Goal: Information Seeking & Learning: Learn about a topic

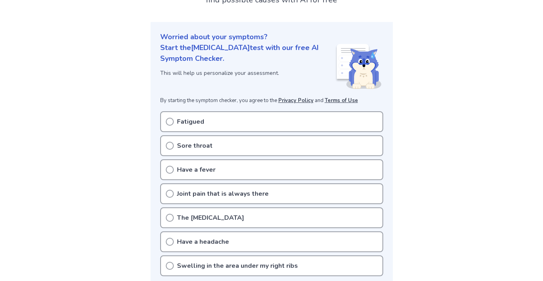
scroll to position [73, 0]
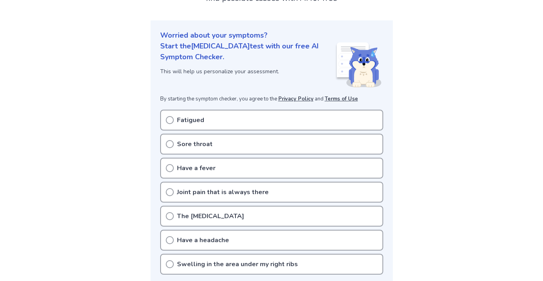
click at [170, 118] on icon at bounding box center [170, 120] width 8 height 8
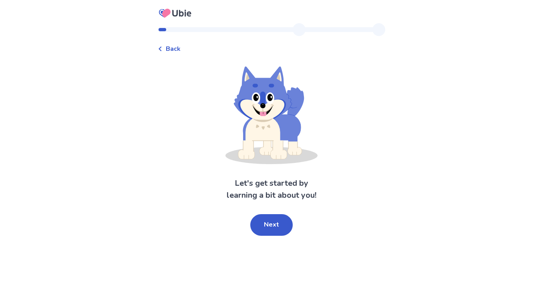
click at [161, 50] on icon at bounding box center [160, 48] width 3 height 5
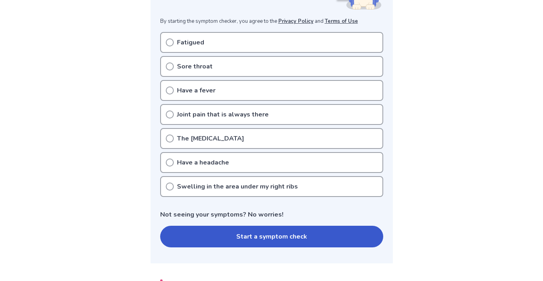
scroll to position [152, 0]
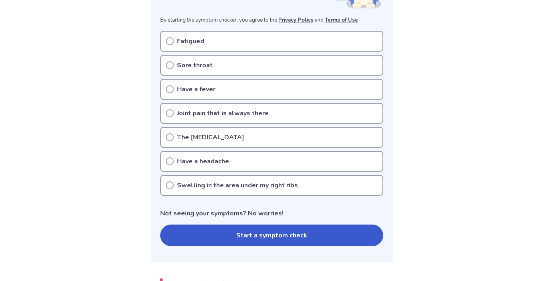
click at [172, 64] on icon at bounding box center [170, 65] width 8 height 8
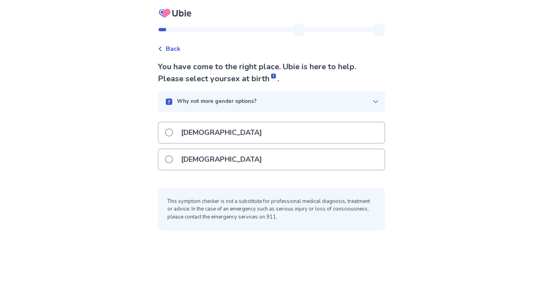
click at [181, 152] on label "Female" at bounding box center [216, 159] width 102 height 20
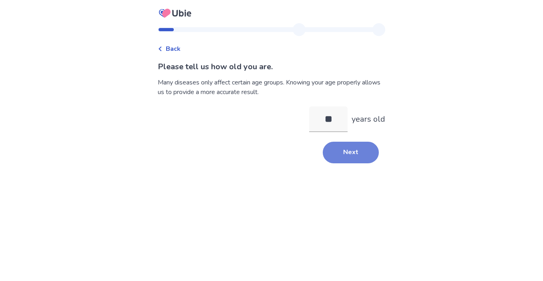
type input "**"
click at [345, 148] on button "Next" at bounding box center [351, 153] width 56 height 22
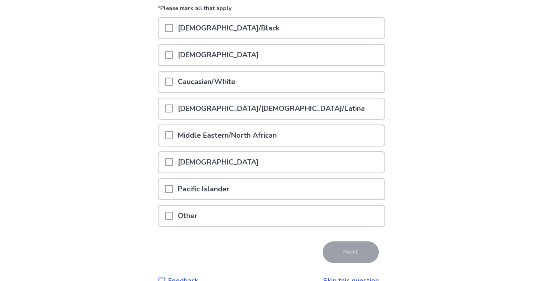
scroll to position [116, 0]
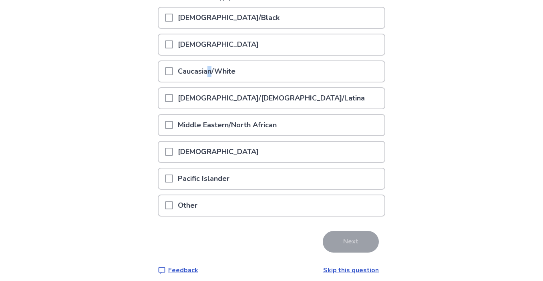
click at [214, 72] on p "Caucasian/White" at bounding box center [206, 71] width 67 height 20
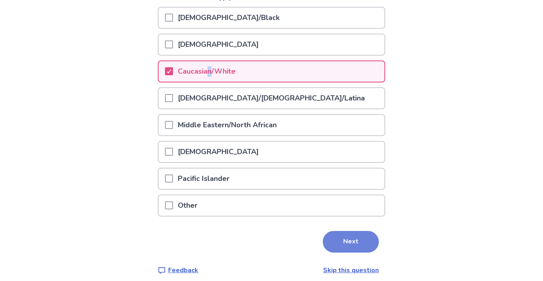
click at [348, 240] on button "Next" at bounding box center [351, 242] width 56 height 22
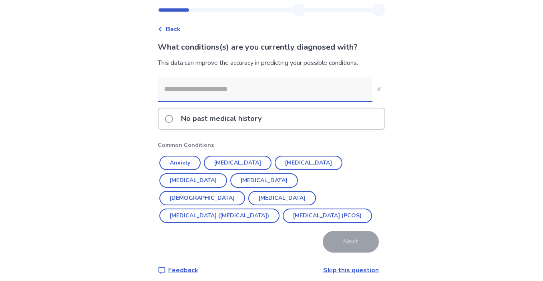
scroll to position [23, 0]
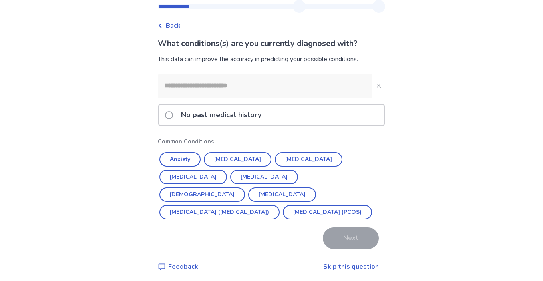
click at [173, 117] on span at bounding box center [169, 115] width 8 height 8
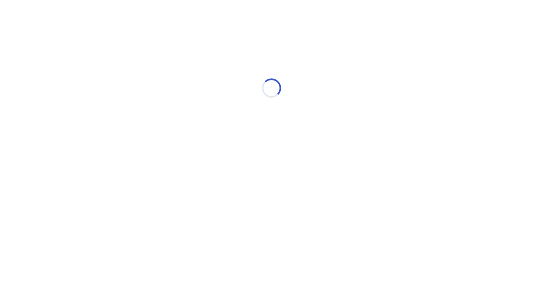
scroll to position [0, 0]
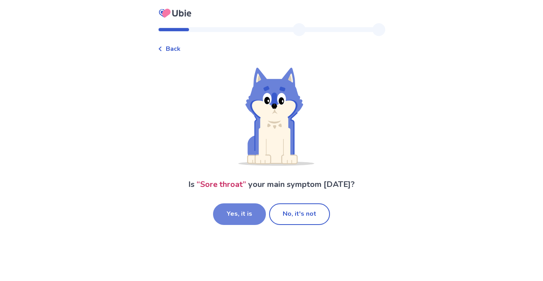
click at [251, 216] on button "Yes, it is" at bounding box center [239, 214] width 53 height 22
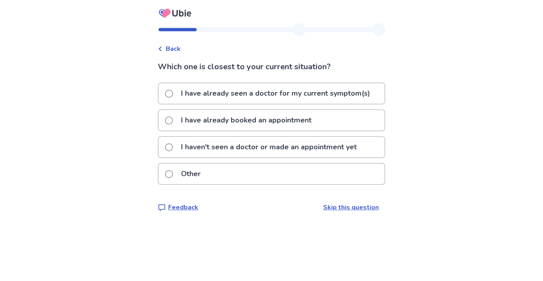
click at [171, 98] on label "I have already seen a doctor for my current symptom(s)" at bounding box center [270, 93] width 210 height 20
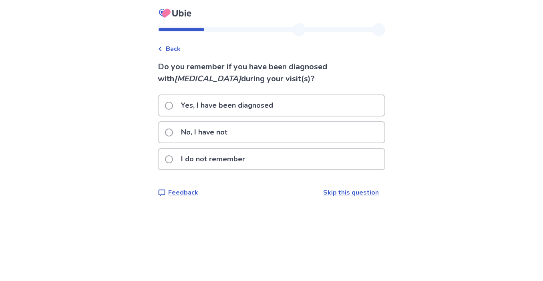
click at [173, 129] on span at bounding box center [169, 133] width 8 height 8
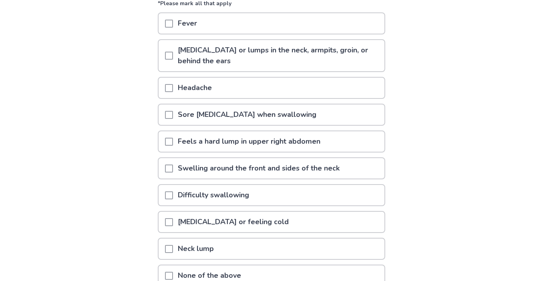
scroll to position [96, 0]
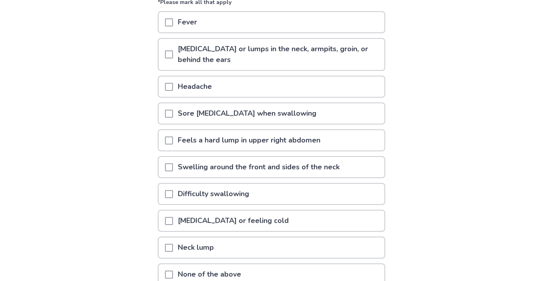
click at [172, 85] on span at bounding box center [169, 87] width 8 height 8
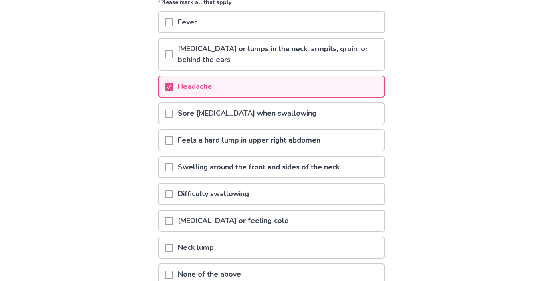
click at [172, 116] on span at bounding box center [169, 114] width 8 height 8
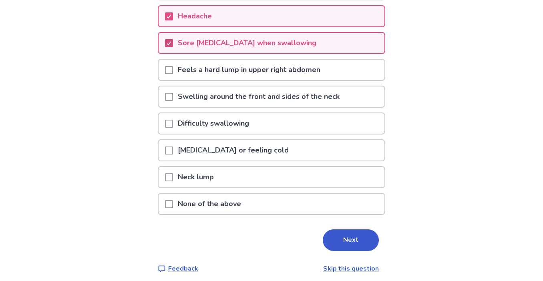
scroll to position [172, 0]
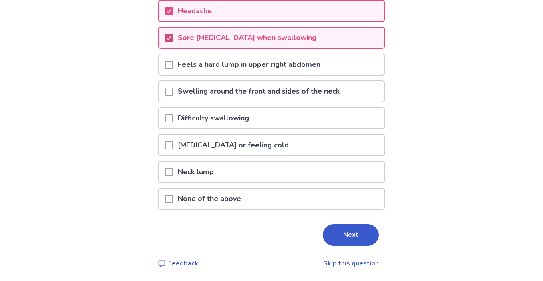
click at [172, 116] on span at bounding box center [169, 118] width 8 height 8
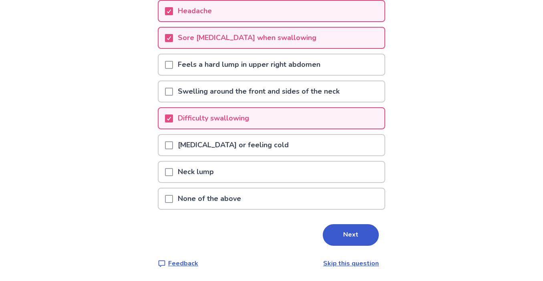
click at [173, 141] on span at bounding box center [169, 145] width 8 height 8
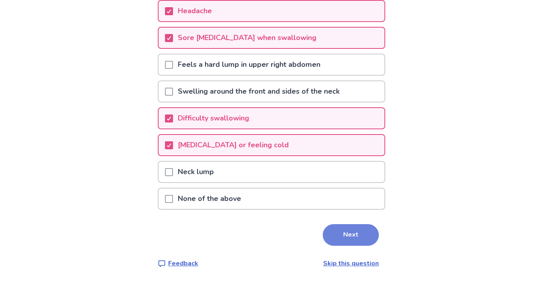
click at [355, 227] on button "Next" at bounding box center [351, 235] width 56 height 22
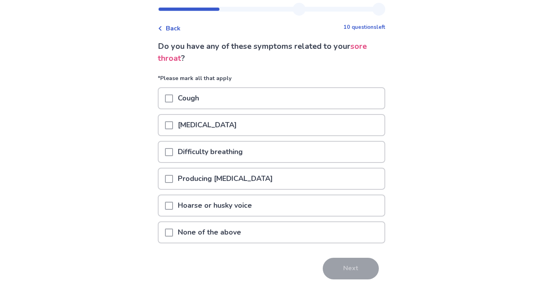
scroll to position [22, 0]
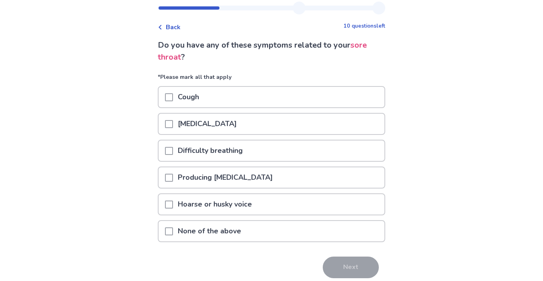
click at [217, 96] on div "Cough" at bounding box center [272, 97] width 226 height 20
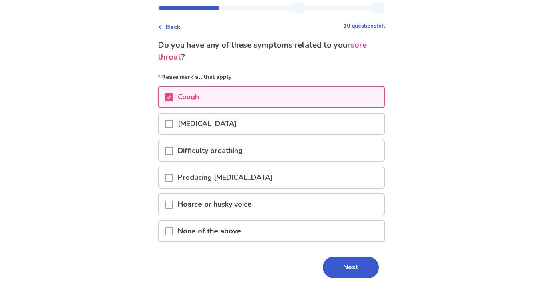
click at [219, 127] on p "Runny nose" at bounding box center [207, 124] width 68 height 20
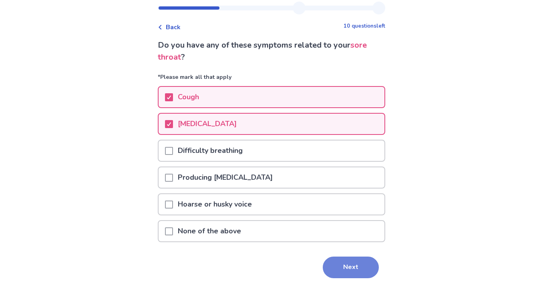
click at [353, 273] on button "Next" at bounding box center [351, 268] width 56 height 22
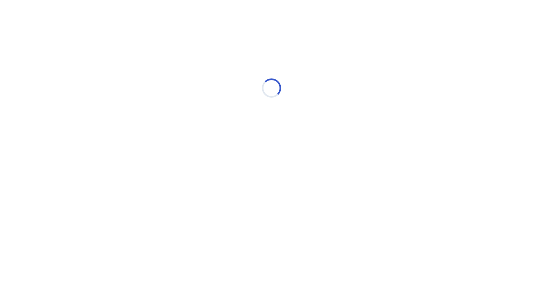
scroll to position [0, 0]
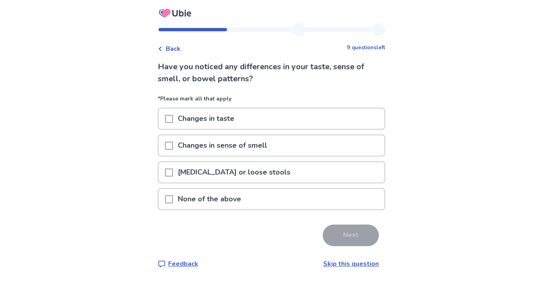
click at [263, 197] on div "None of the above" at bounding box center [272, 199] width 226 height 20
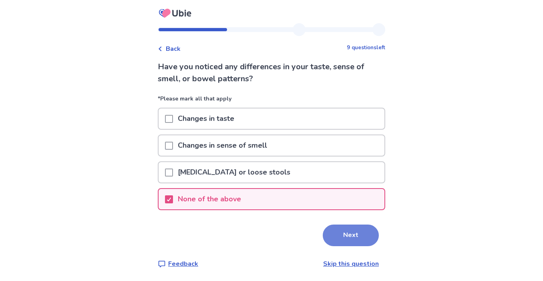
click at [336, 237] on button "Next" at bounding box center [351, 236] width 56 height 22
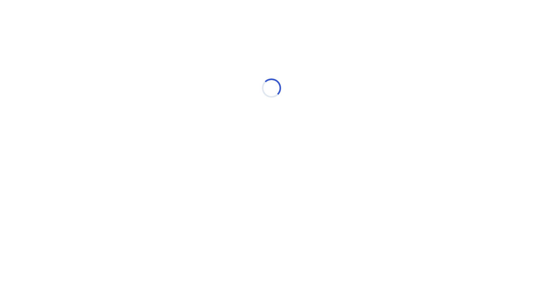
select select "*"
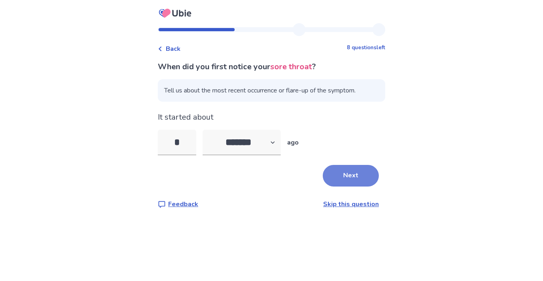
type input "*"
click at [344, 175] on button "Next" at bounding box center [351, 176] width 56 height 22
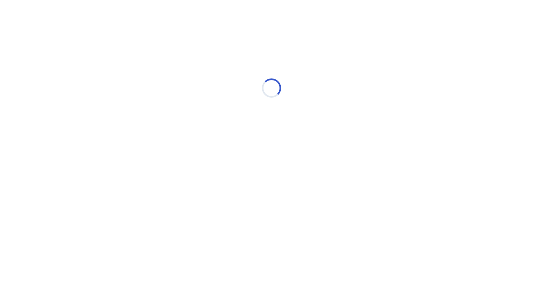
select select "*"
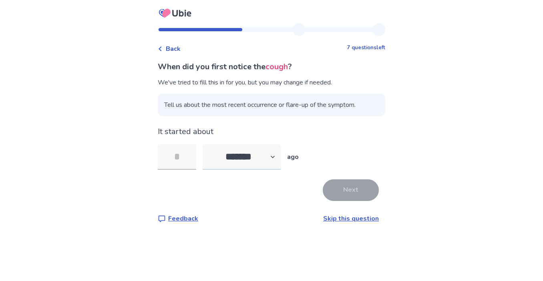
type input "*"
click at [336, 191] on button "Next" at bounding box center [351, 190] width 56 height 22
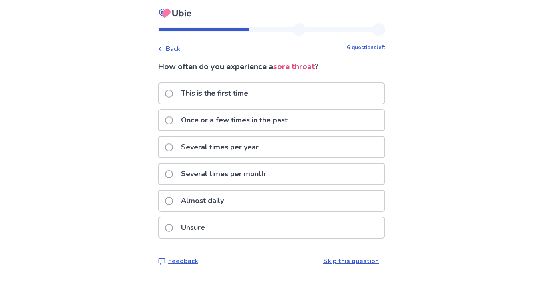
click at [248, 122] on p "Once or a few times in the past" at bounding box center [234, 120] width 116 height 20
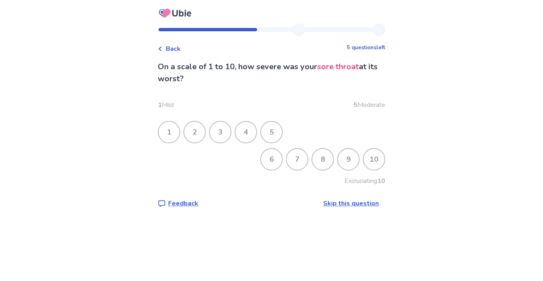
click at [294, 163] on div "7" at bounding box center [297, 159] width 21 height 21
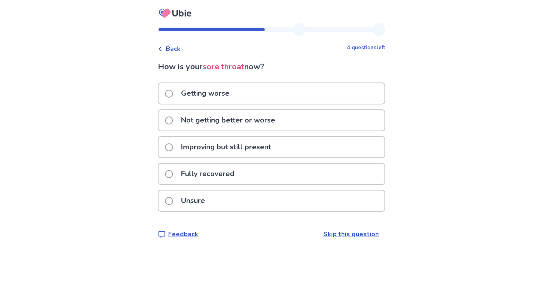
click at [262, 145] on p "Improving but still present" at bounding box center [226, 147] width 100 height 20
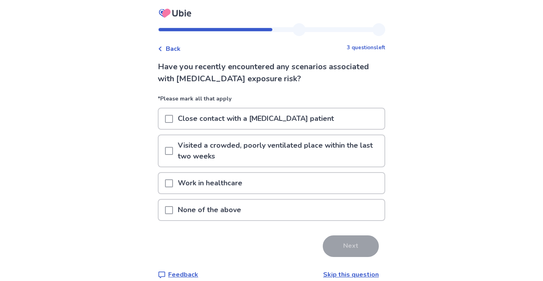
click at [299, 150] on p "Visited a crowded, poorly ventilated place within the last two weeks" at bounding box center [278, 150] width 211 height 31
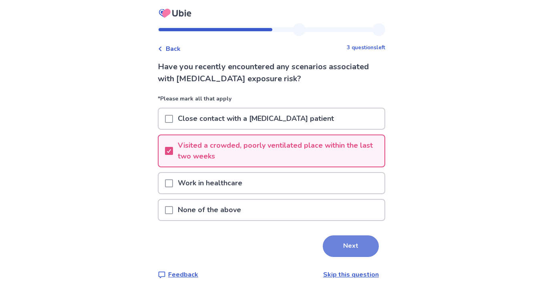
click at [340, 246] on button "Next" at bounding box center [351, 246] width 56 height 22
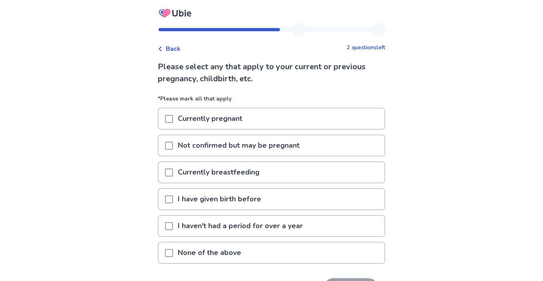
scroll to position [54, 0]
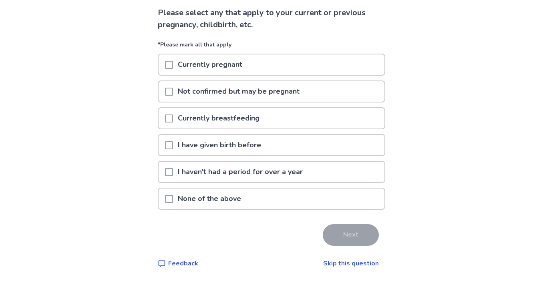
click at [251, 199] on div "None of the above" at bounding box center [272, 199] width 226 height 20
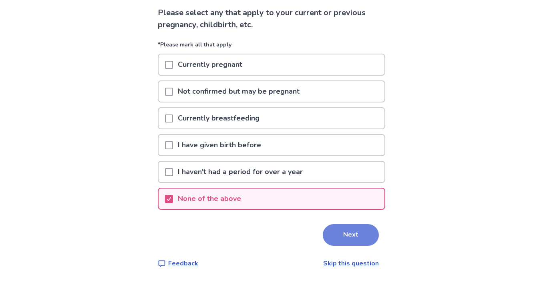
click at [338, 232] on button "Next" at bounding box center [351, 235] width 56 height 22
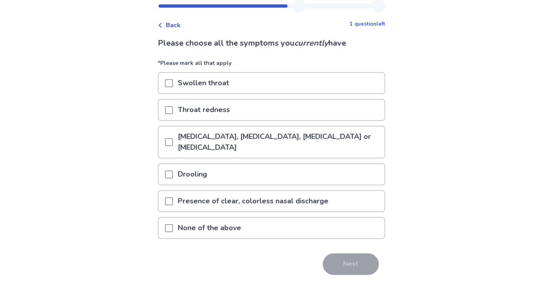
scroll to position [25, 0]
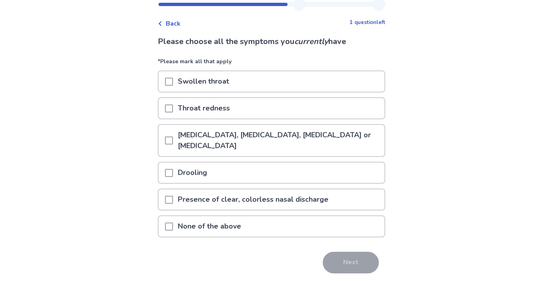
click at [225, 86] on p "Swollen throat" at bounding box center [203, 81] width 61 height 20
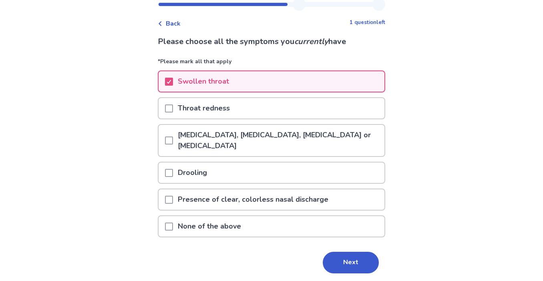
click at [227, 111] on p "Throat redness" at bounding box center [204, 108] width 62 height 20
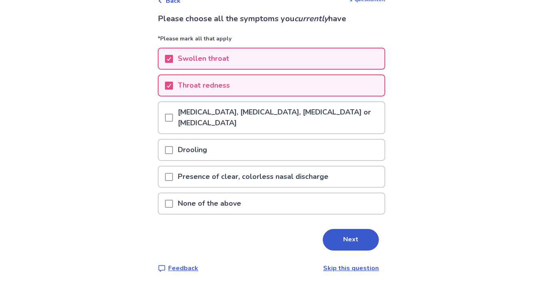
scroll to position [53, 0]
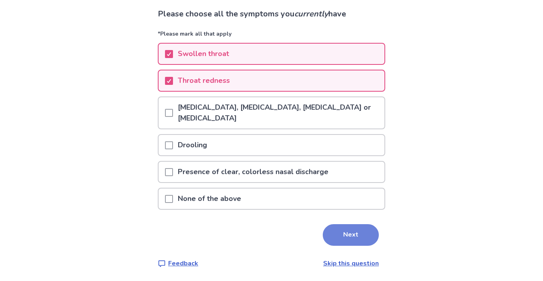
click at [334, 239] on button "Next" at bounding box center [351, 235] width 56 height 22
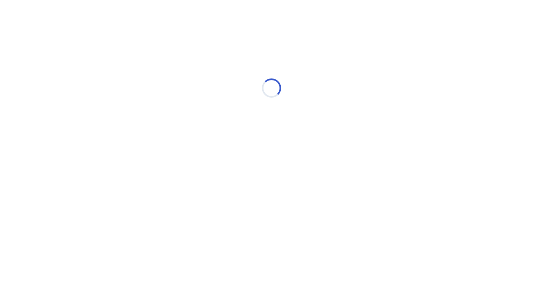
scroll to position [0, 0]
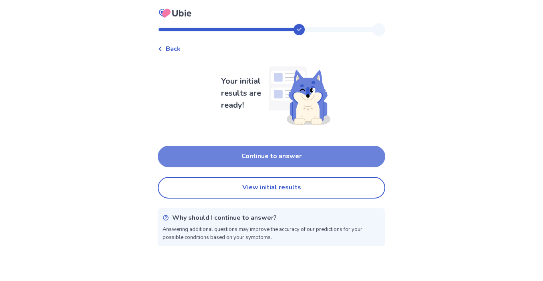
click at [288, 157] on button "Continue to answer" at bounding box center [271, 157] width 227 height 22
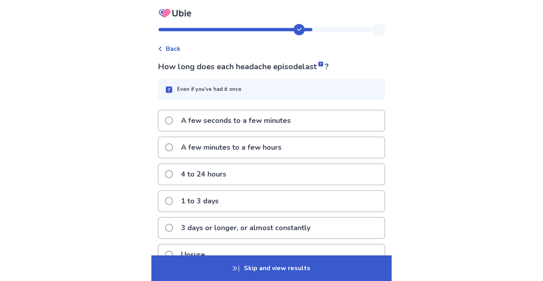
scroll to position [16, 0]
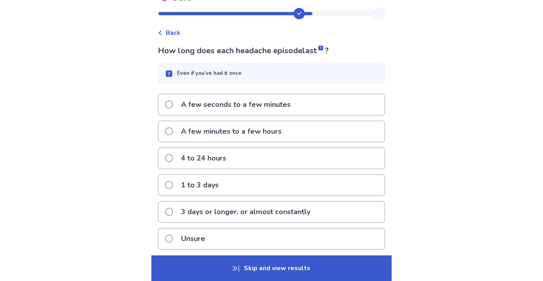
click at [268, 135] on p "A few minutes to a few hours" at bounding box center [231, 131] width 110 height 20
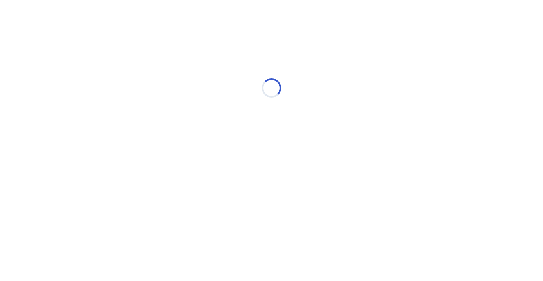
scroll to position [0, 0]
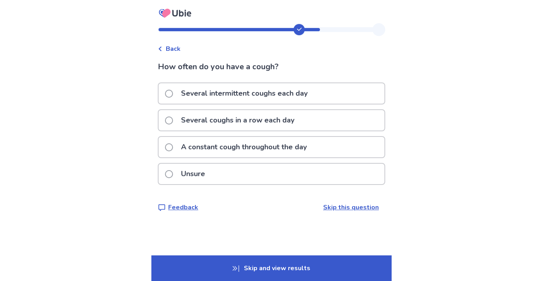
click at [277, 116] on p "Several coughs in a row each day" at bounding box center [237, 120] width 123 height 20
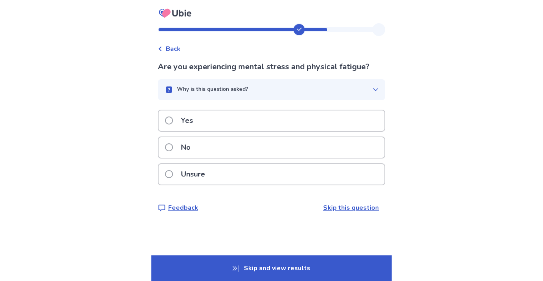
click at [270, 122] on div "Yes" at bounding box center [272, 120] width 226 height 20
click at [264, 150] on div "No" at bounding box center [272, 147] width 226 height 20
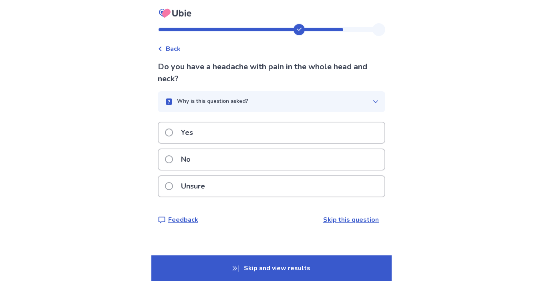
click at [259, 159] on div "No" at bounding box center [272, 159] width 226 height 20
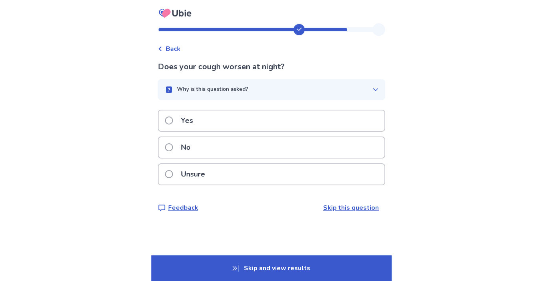
click at [254, 118] on div "Yes" at bounding box center [272, 120] width 226 height 20
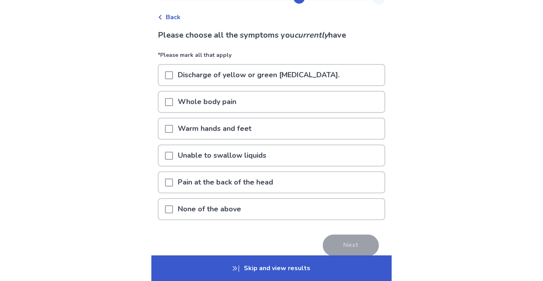
scroll to position [45, 0]
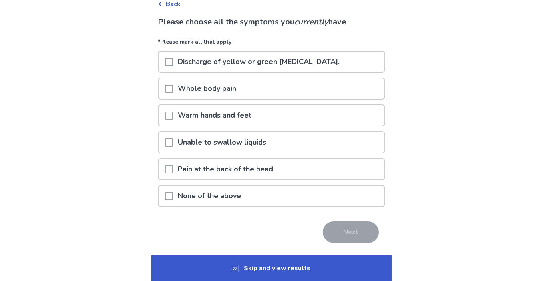
click at [238, 195] on p "None of the above" at bounding box center [209, 196] width 73 height 20
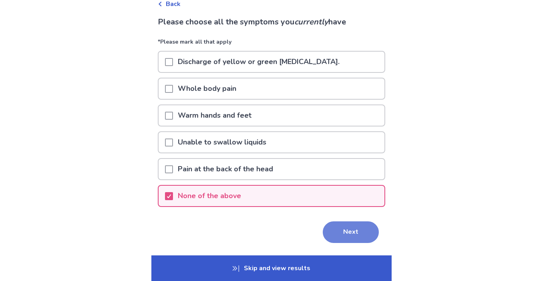
click at [352, 237] on button "Next" at bounding box center [351, 232] width 56 height 22
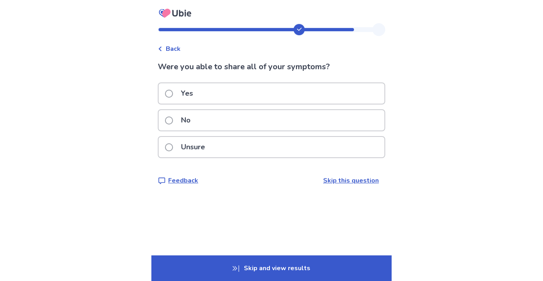
click at [281, 90] on div "Yes" at bounding box center [272, 93] width 226 height 20
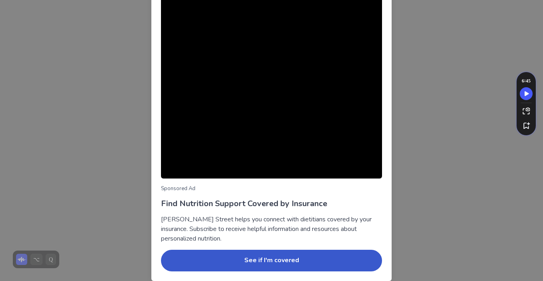
scroll to position [52, 0]
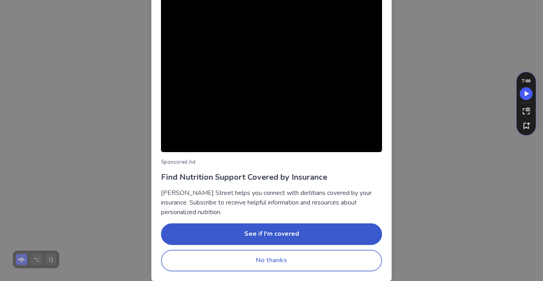
click at [299, 255] on button "No thanks" at bounding box center [271, 261] width 221 height 22
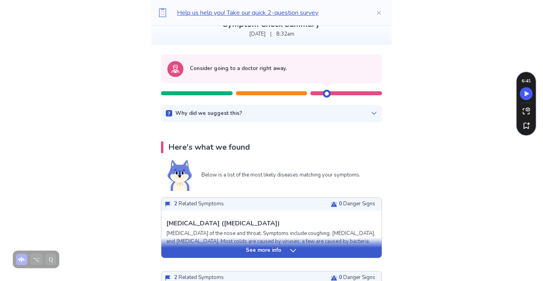
scroll to position [64, 0]
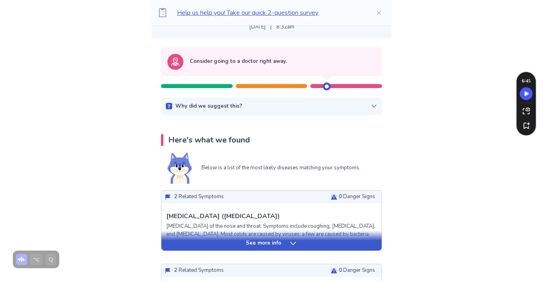
click at [364, 108] on div "Why did we suggest this?" at bounding box center [271, 106] width 211 height 8
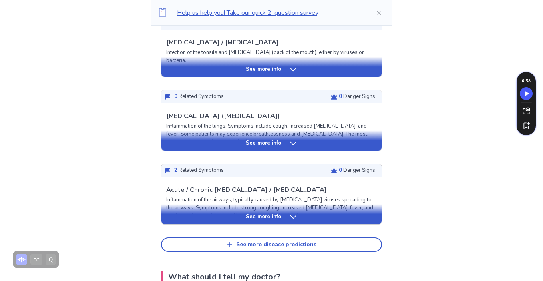
scroll to position [354, 0]
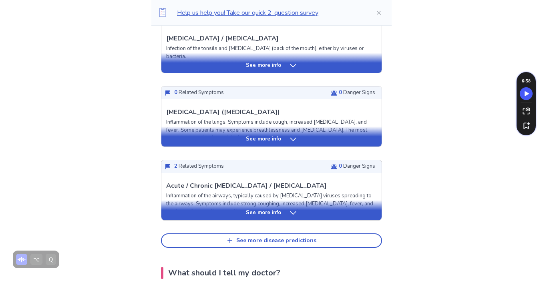
click at [285, 134] on div "See more info" at bounding box center [271, 137] width 220 height 20
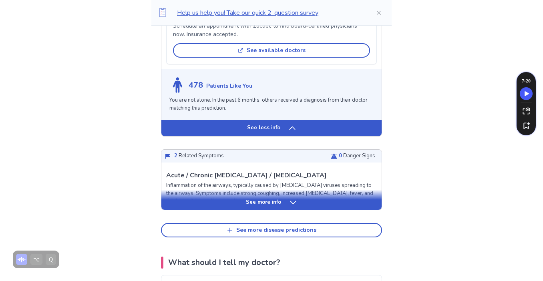
scroll to position [994, 0]
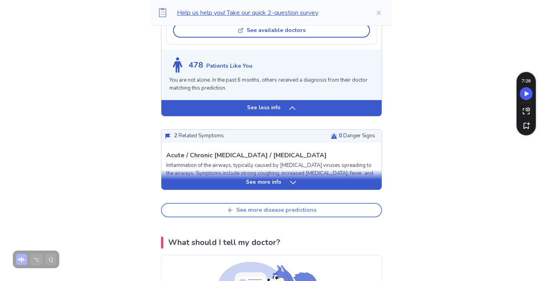
click at [295, 214] on div "See more disease predictions" at bounding box center [276, 210] width 80 height 7
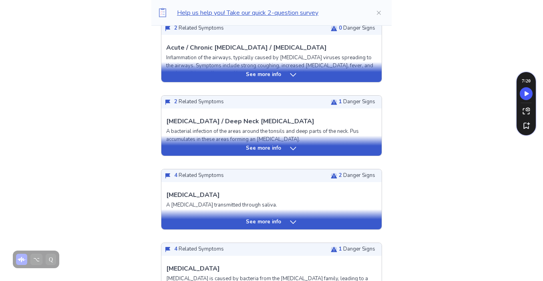
scroll to position [1241, 0]
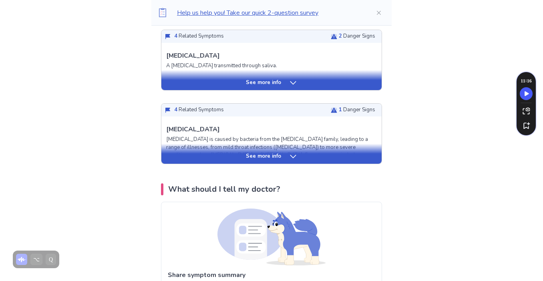
click at [284, 87] on div "See more info" at bounding box center [271, 83] width 220 height 8
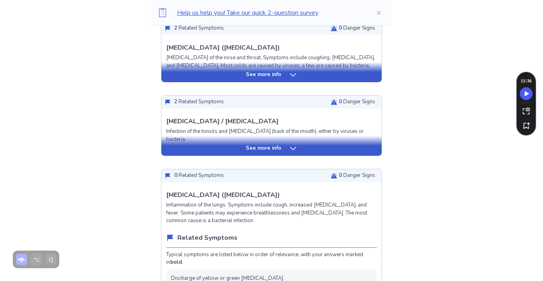
scroll to position [245, 0]
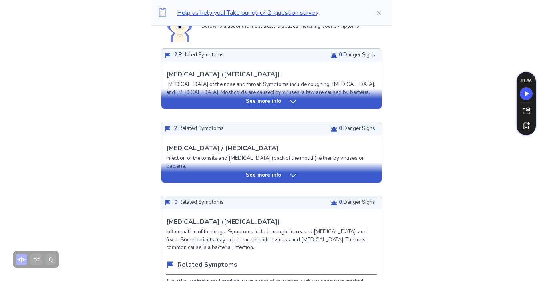
click at [291, 93] on div "See more info" at bounding box center [271, 99] width 220 height 20
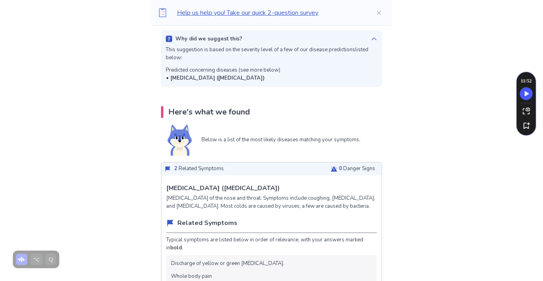
scroll to position [0, 0]
